Goal: Transaction & Acquisition: Purchase product/service

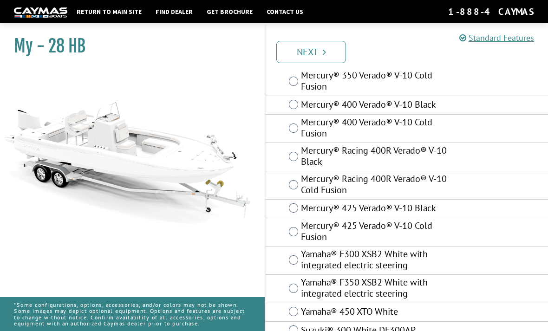
scroll to position [104, 0]
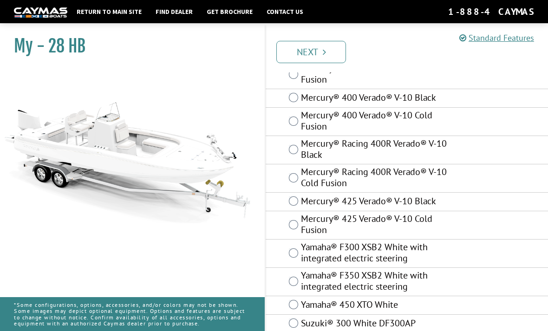
click at [398, 282] on label "Yamaha® F350 XSB2 White with integrated electric steering" at bounding box center [374, 282] width 147 height 25
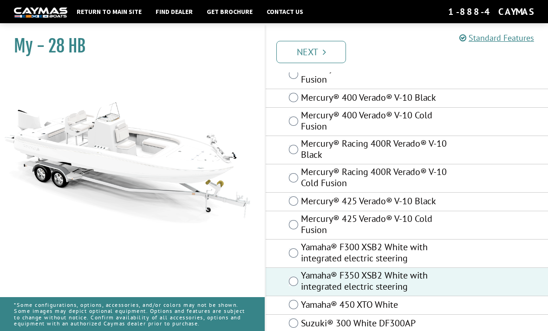
click at [323, 50] on icon "Pagination" at bounding box center [324, 51] width 3 height 9
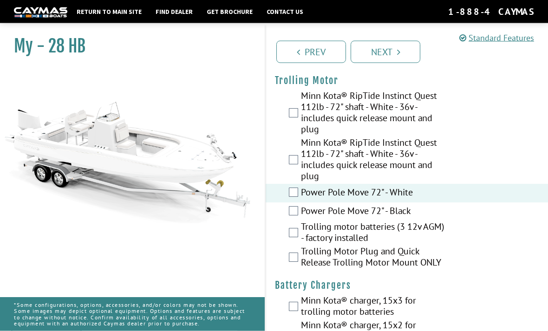
scroll to position [37, 0]
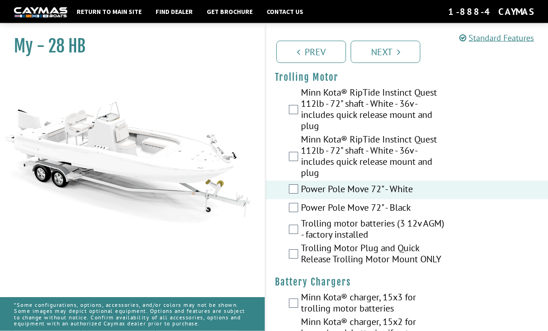
click at [299, 226] on div "Trolling motor batteries (3 12v AGM) - factory installed" at bounding box center [407, 230] width 283 height 25
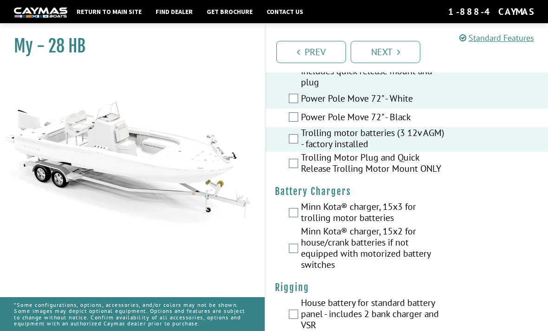
scroll to position [128, 0]
click at [298, 244] on div "Minn Kota® charger, 15x2 for house/crank batteries if not equipped with motoriz…" at bounding box center [407, 248] width 283 height 47
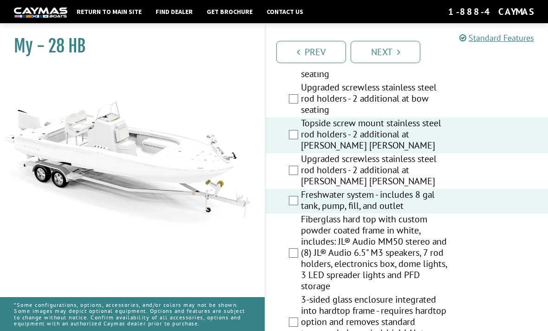
scroll to position [1061, 0]
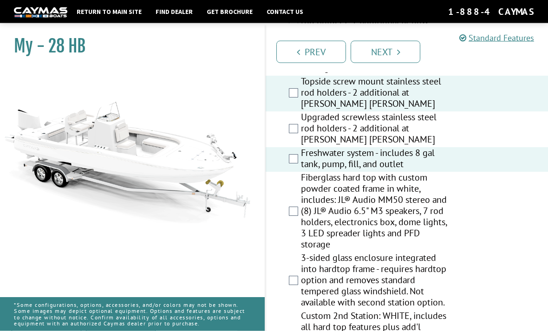
click at [303, 213] on label "Fiberglass hard top with custom powder coated frame in white, includes: JL® Aud…" at bounding box center [374, 212] width 147 height 80
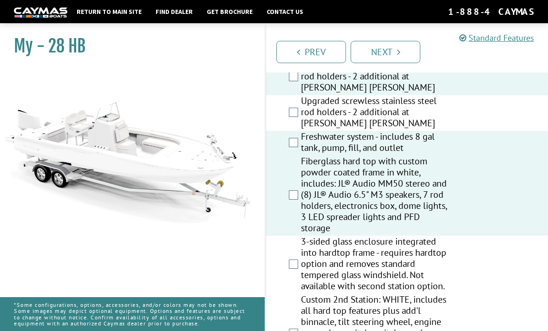
scroll to position [1104, 0]
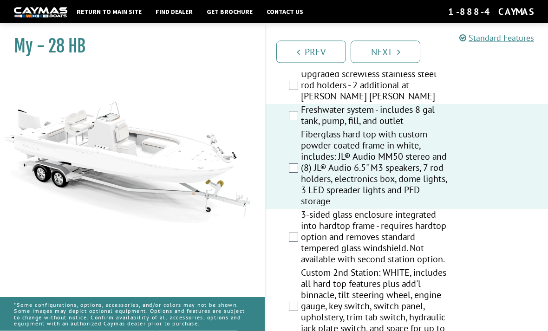
click at [302, 249] on label "3-sided glass enclosure integrated into hardtop frame - requires hardtop option…" at bounding box center [374, 239] width 147 height 58
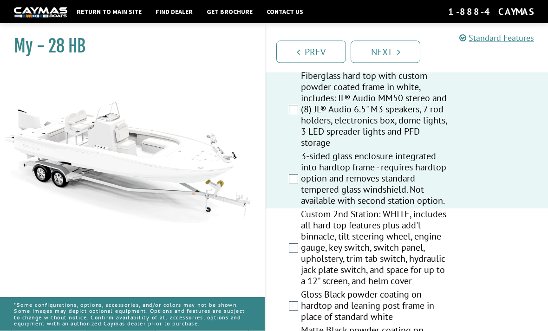
scroll to position [1180, 0]
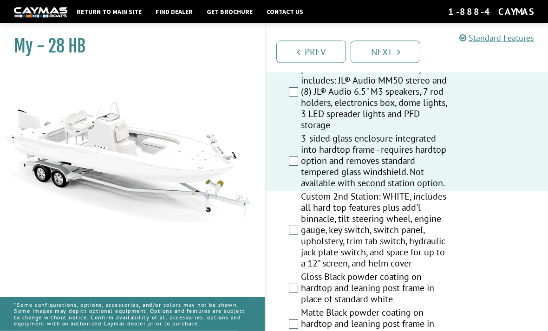
click at [301, 237] on label "Custom 2nd Station: WHITE, includes all hard top features plus add'l binnacle, …" at bounding box center [374, 231] width 147 height 80
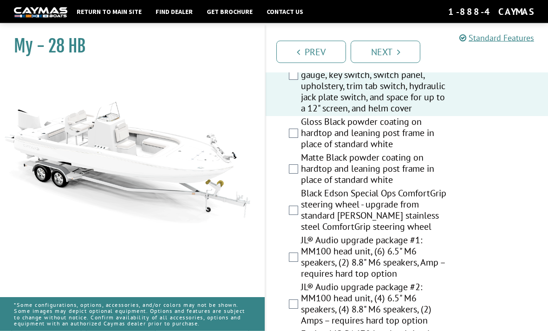
scroll to position [1342, 0]
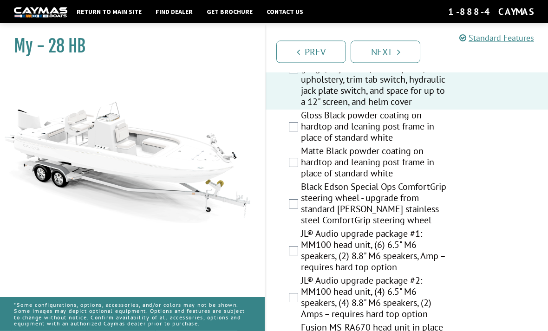
click at [302, 211] on label "Black Edson Special Ops ComfortGrip steering wheel - upgrade from standard [PER…" at bounding box center [374, 205] width 147 height 47
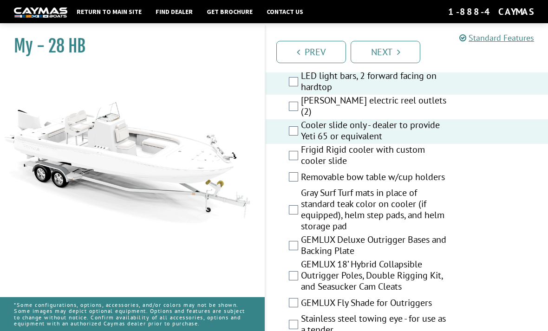
scroll to position [1757, 0]
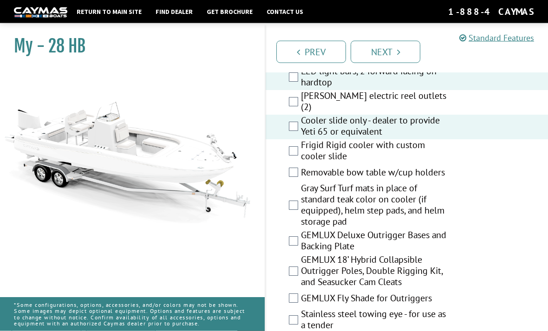
click at [302, 181] on label "Removable bow table w/cup holders" at bounding box center [374, 173] width 147 height 13
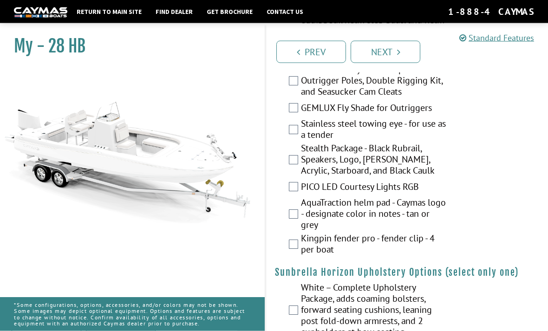
scroll to position [1951, 0]
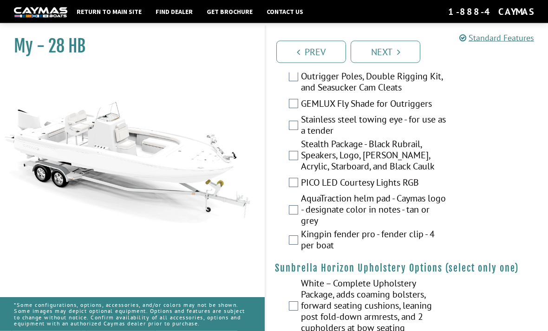
click at [302, 189] on label "PICO LED Courtesy Lights RGB" at bounding box center [374, 184] width 147 height 13
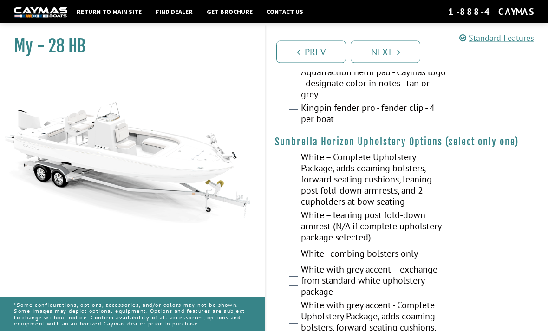
scroll to position [2081, 0]
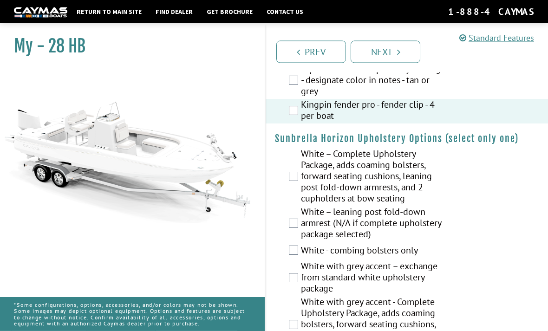
click at [289, 191] on div "White – Complete Upholstery Package, adds coaming bolsters, forward seating cus…" at bounding box center [407, 178] width 283 height 58
click at [301, 183] on label "White – Complete Upholstery Package, adds coaming bolsters, forward seating cus…" at bounding box center [374, 178] width 147 height 58
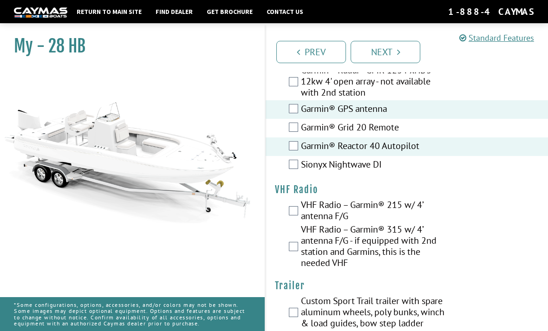
scroll to position [3304, 0]
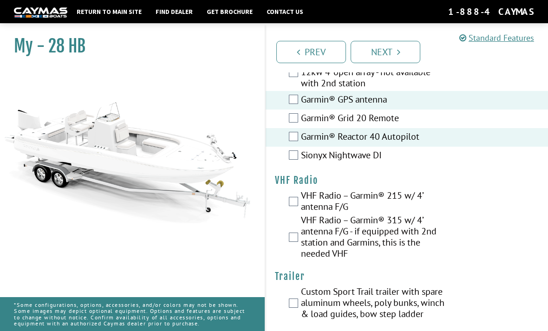
click at [358, 215] on label "VHF Radio – Garmin® 215 w/ 4’ antenna F/G" at bounding box center [374, 202] width 147 height 25
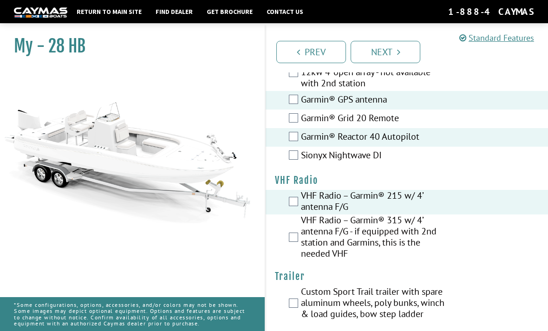
click at [348, 322] on label "Custom Sport Trail trailer with spare aluminum wheels, poly bunks, winch & load…" at bounding box center [374, 304] width 147 height 36
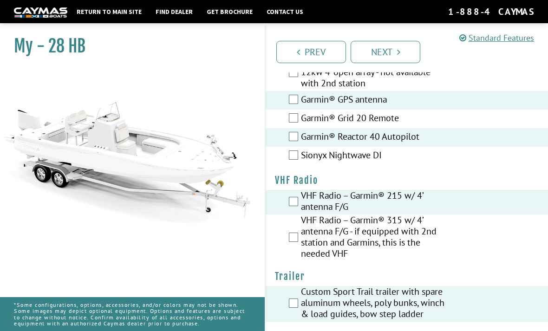
click at [406, 50] on link "Next" at bounding box center [386, 52] width 70 height 22
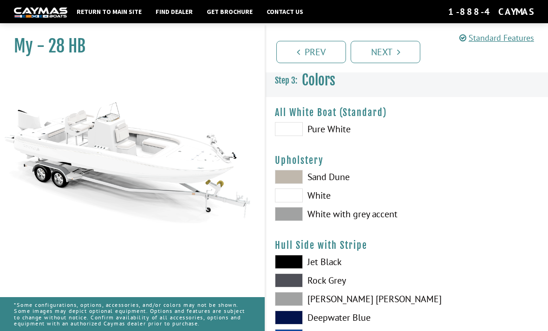
scroll to position [0, 0]
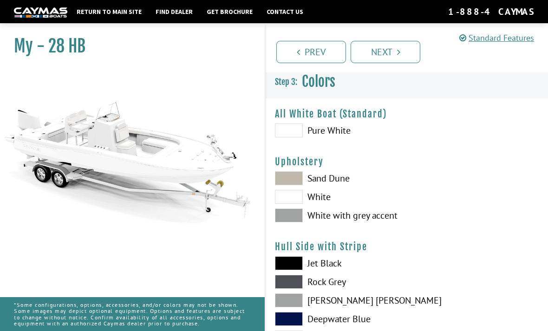
click at [345, 132] on label "Pure White" at bounding box center [336, 131] width 123 height 14
click at [323, 200] on label "White" at bounding box center [336, 197] width 123 height 14
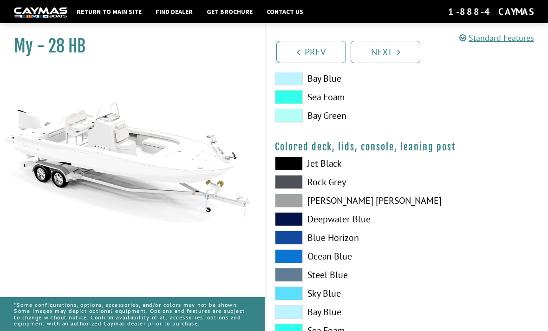
scroll to position [1062, 0]
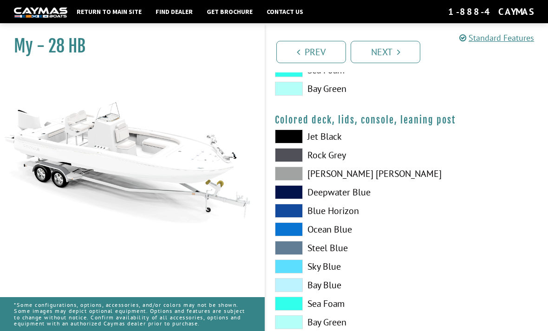
click at [403, 56] on link "Next" at bounding box center [386, 52] width 70 height 22
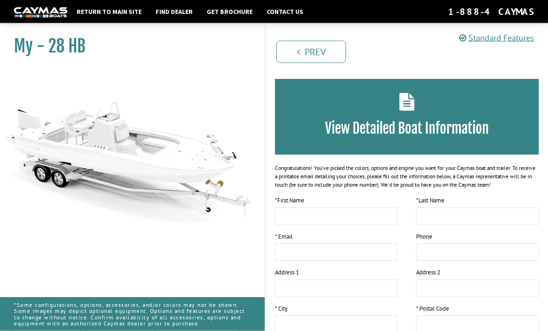
scroll to position [0, 0]
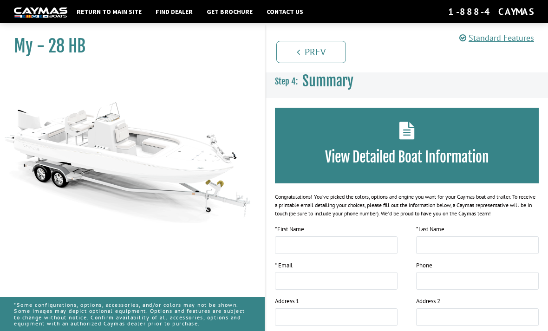
click at [435, 152] on h3 "View Detailed Boat Information" at bounding box center [407, 157] width 236 height 17
click at [358, 252] on input "text" at bounding box center [336, 246] width 123 height 18
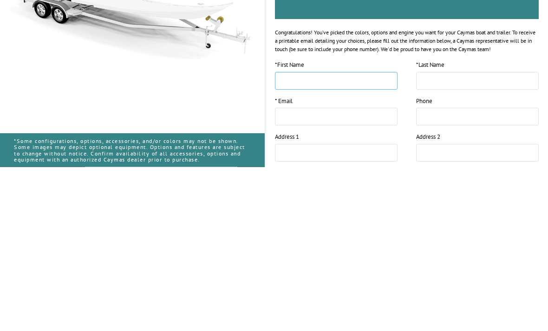
type input "*******"
type input "*********"
type input "**********"
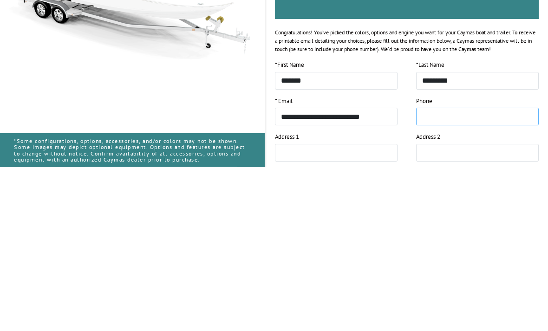
type input "**********"
type input "*****"
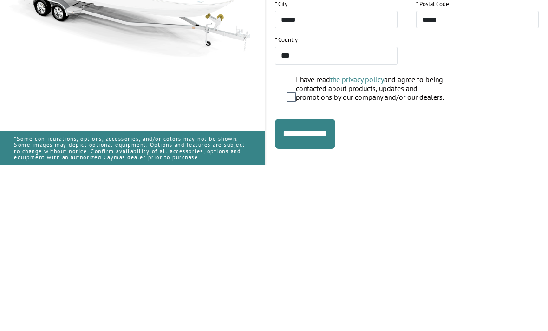
scroll to position [153, 0]
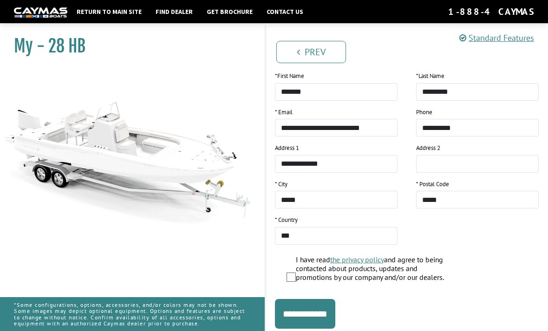
click at [336, 313] on input "**********" at bounding box center [305, 314] width 60 height 30
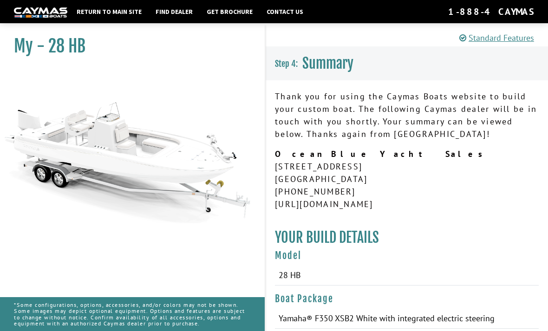
scroll to position [17, 0]
